Goal: Find specific page/section: Find specific page/section

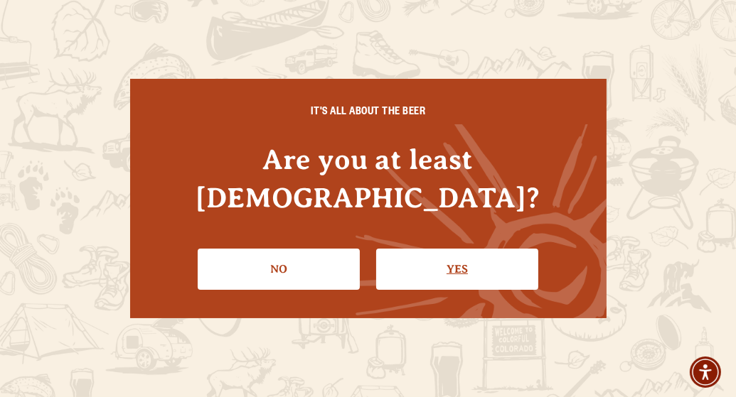
click at [451, 264] on link "Yes" at bounding box center [457, 269] width 162 height 41
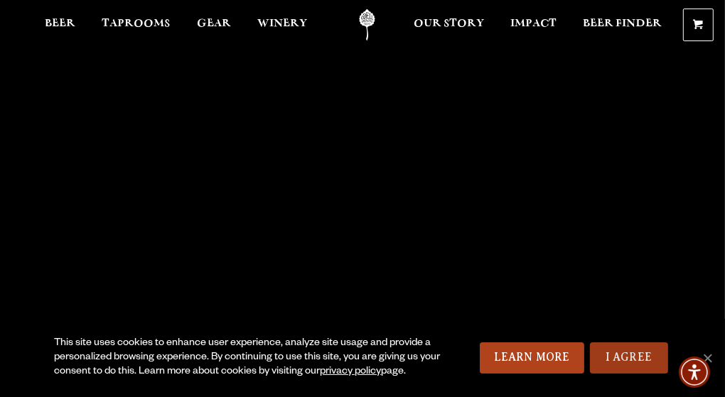
click at [632, 360] on link "I Agree" at bounding box center [629, 358] width 78 height 31
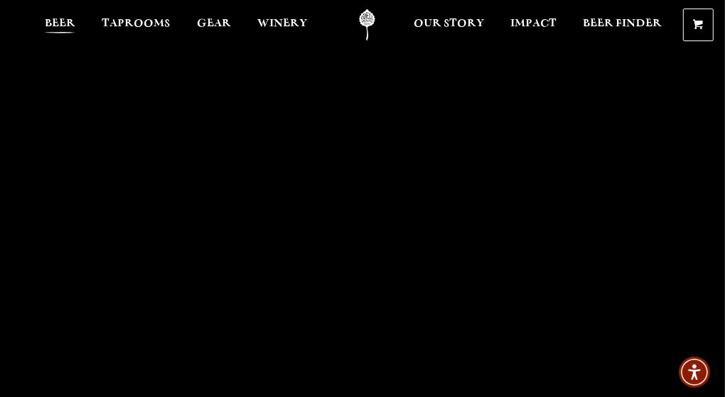
click at [60, 21] on span "Beer" at bounding box center [60, 23] width 31 height 11
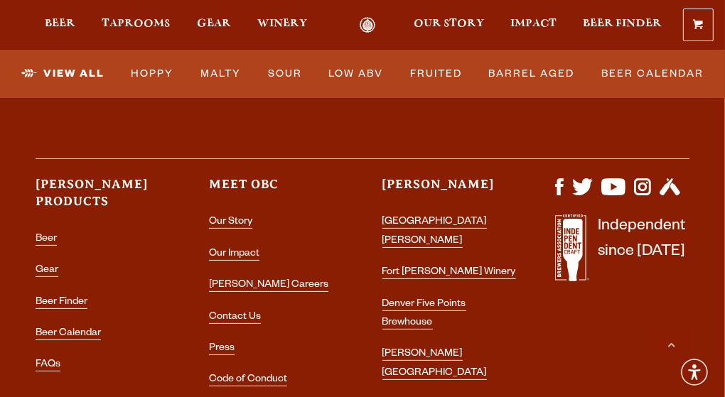
scroll to position [3748, 0]
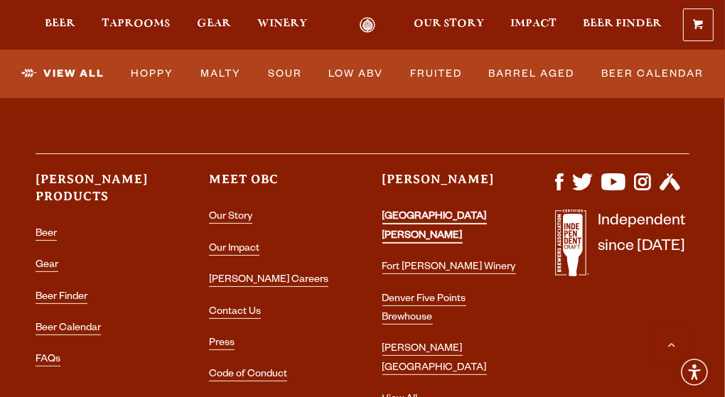
click at [422, 212] on link "[GEOGRAPHIC_DATA][PERSON_NAME]" at bounding box center [435, 227] width 105 height 31
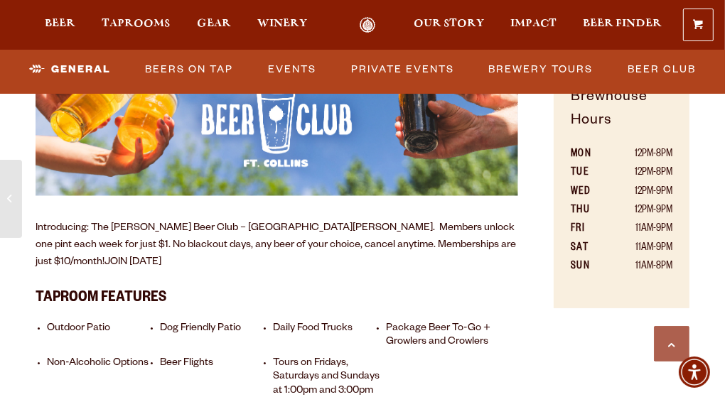
scroll to position [771, 0]
